Goal: Navigation & Orientation: Find specific page/section

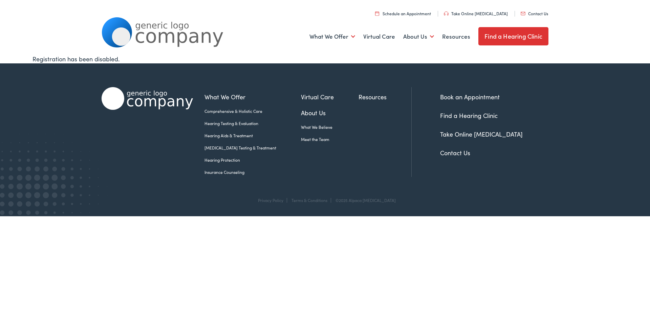
click at [506, 41] on link "Find a Hearing Clinic" at bounding box center [513, 36] width 70 height 18
